Goal: Task Accomplishment & Management: Use online tool/utility

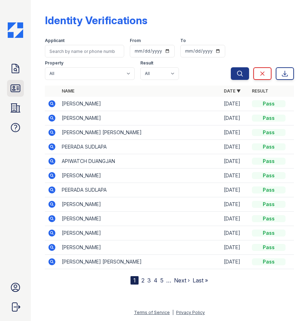
click at [18, 89] on icon at bounding box center [15, 88] width 9 height 7
click at [14, 90] on icon at bounding box center [15, 88] width 9 height 7
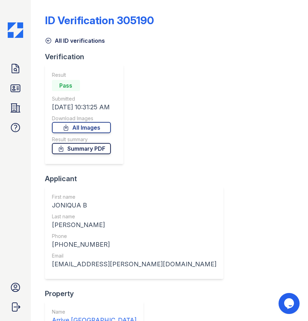
click at [90, 149] on link "Summary PDF" at bounding box center [81, 148] width 59 height 11
drag, startPoint x: 286, startPoint y: 184, endPoint x: 211, endPoint y: 94, distance: 117.5
click at [283, 184] on div "Verification Result Pass Submitted 08/30/25 10:31:25 AM Download Images All Ima…" at bounding box center [169, 238] width 249 height 372
click at [268, 26] on div "ID Verification 305190" at bounding box center [169, 23] width 249 height 18
